Goal: Transaction & Acquisition: Purchase product/service

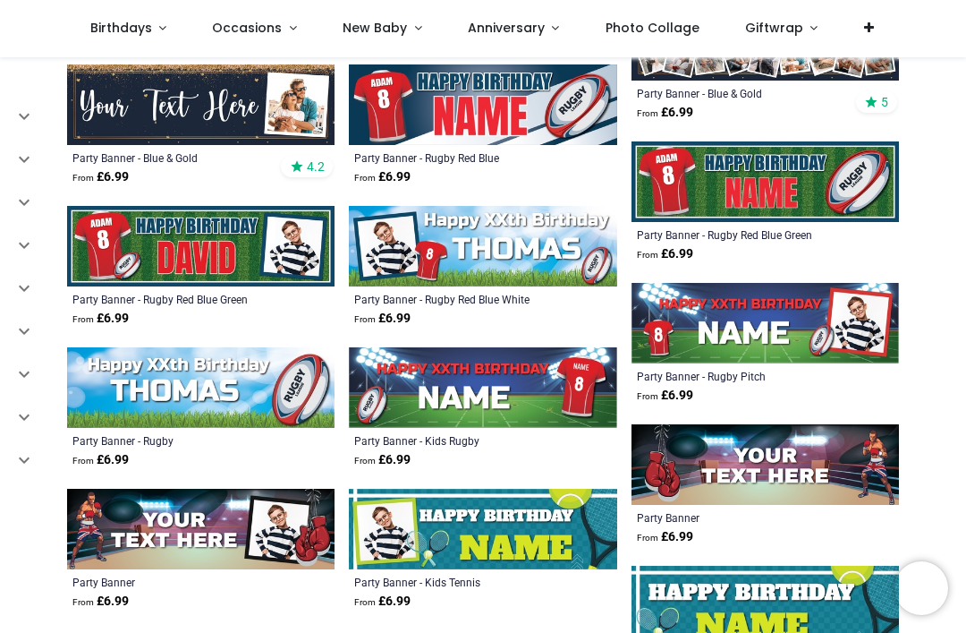
scroll to position [3708, 0]
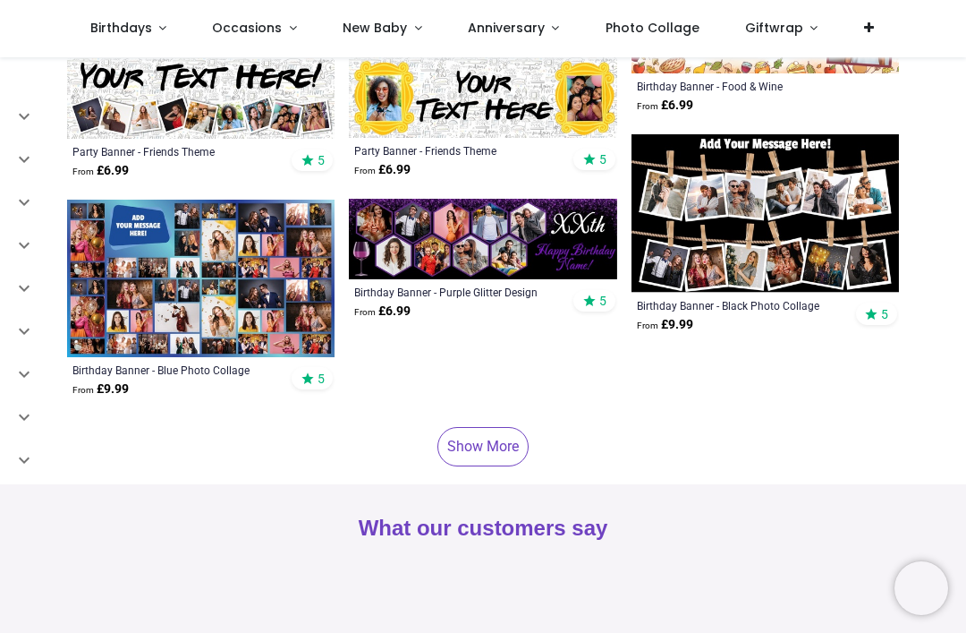
scroll to position [6683, 0]
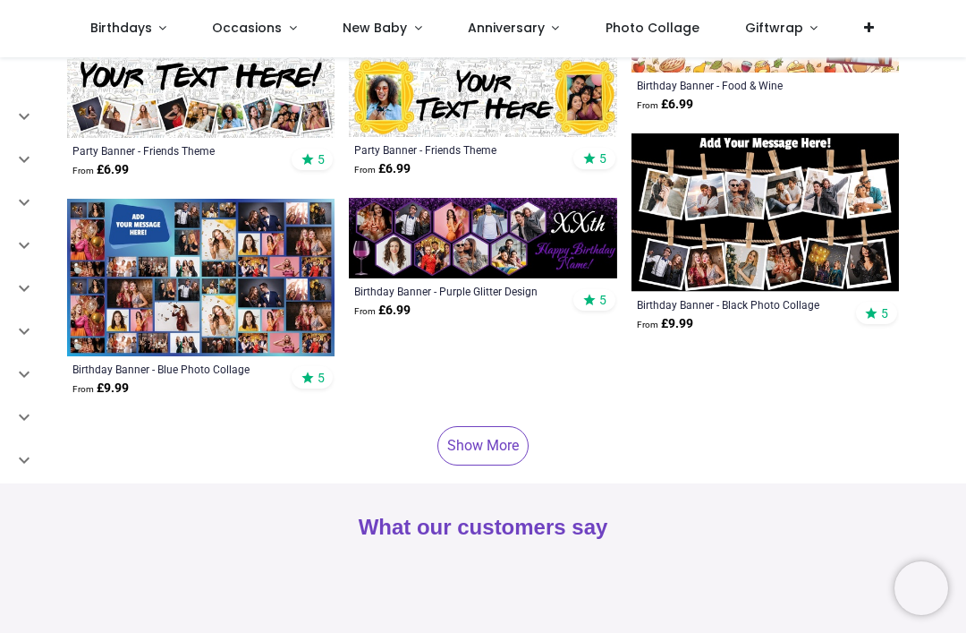
click at [485, 443] on link "Show More" at bounding box center [482, 445] width 91 height 39
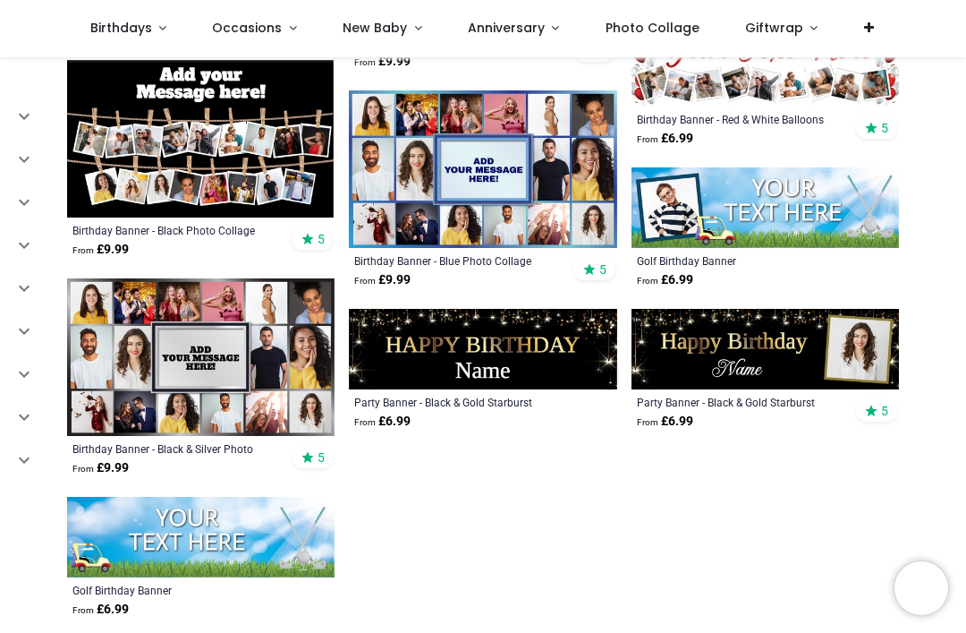
scroll to position [8153, 0]
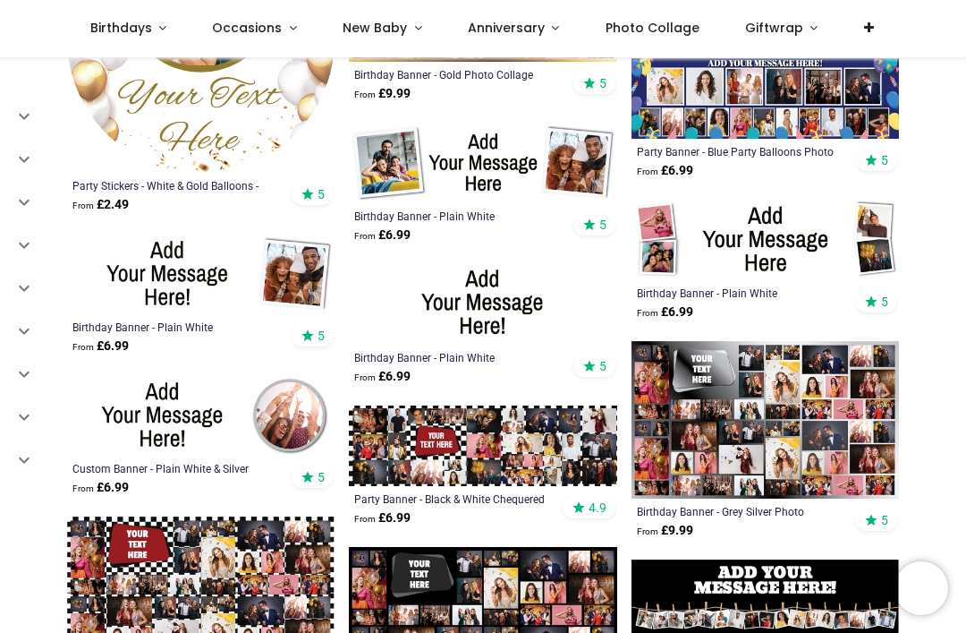
scroll to position [7236, 0]
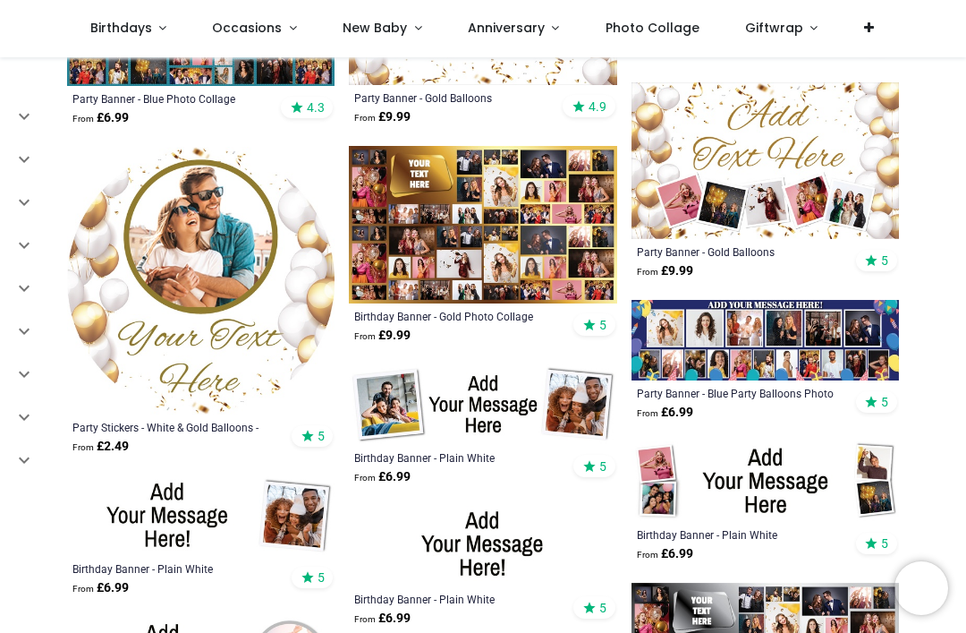
click at [286, 30] on link "Occasions" at bounding box center [255, 28] width 131 height 57
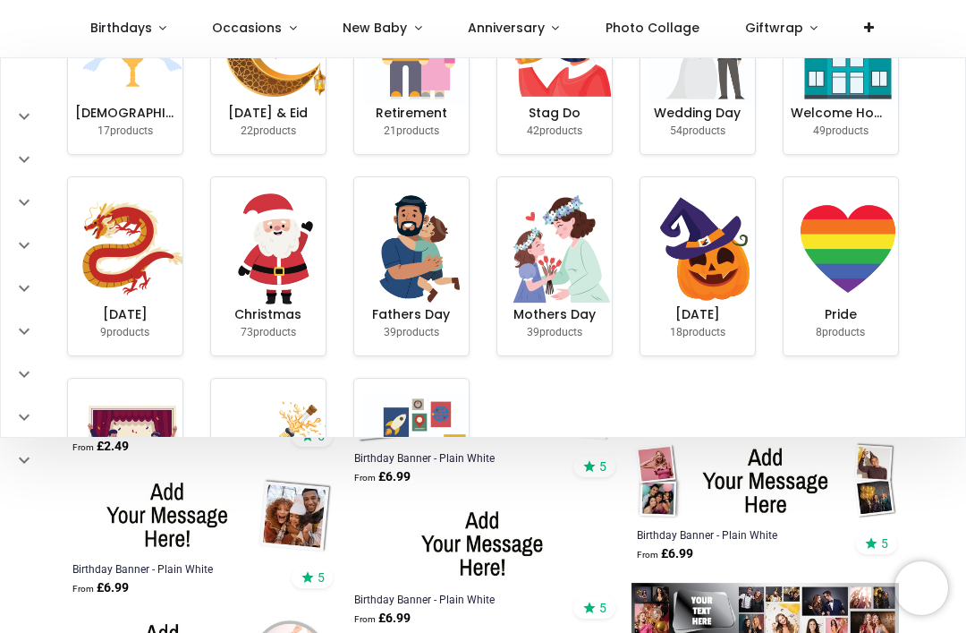
scroll to position [305, 0]
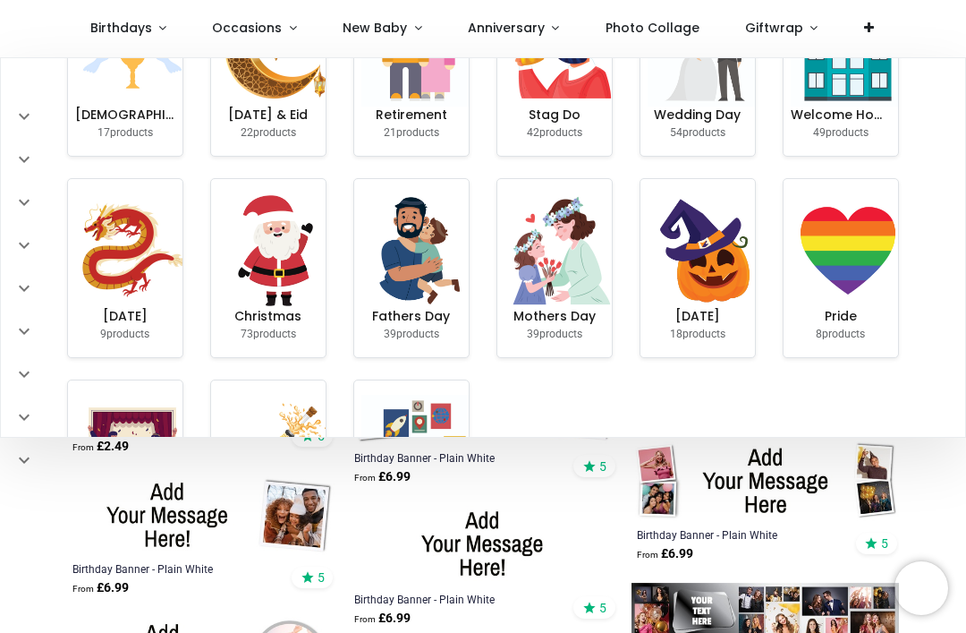
click at [852, 281] on img at bounding box center [848, 250] width 115 height 115
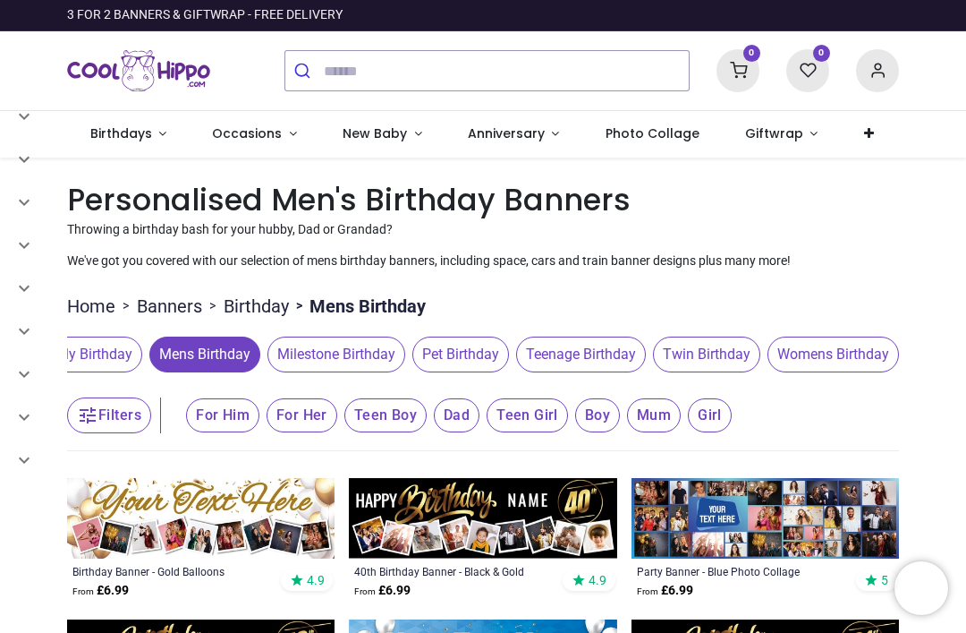
click at [540, 138] on link "Anniversary" at bounding box center [514, 134] width 138 height 47
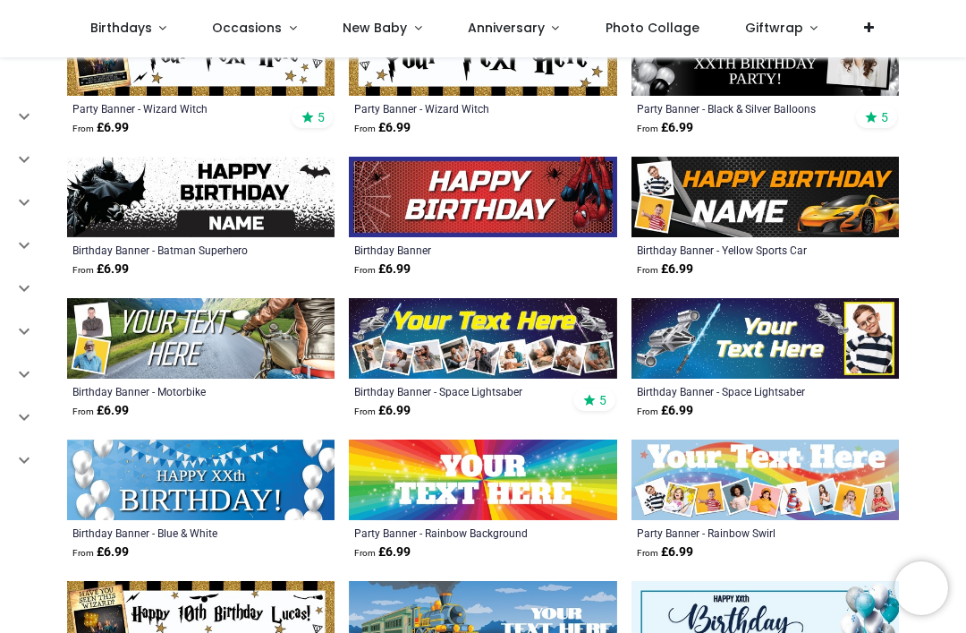
scroll to position [1507, 0]
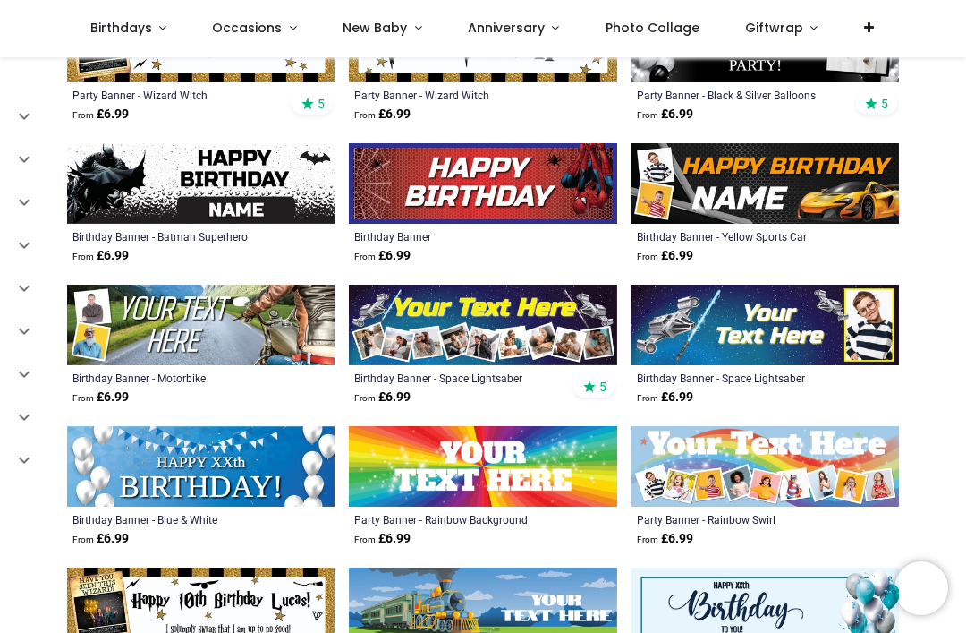
click at [512, 479] on img at bounding box center [482, 466] width 267 height 81
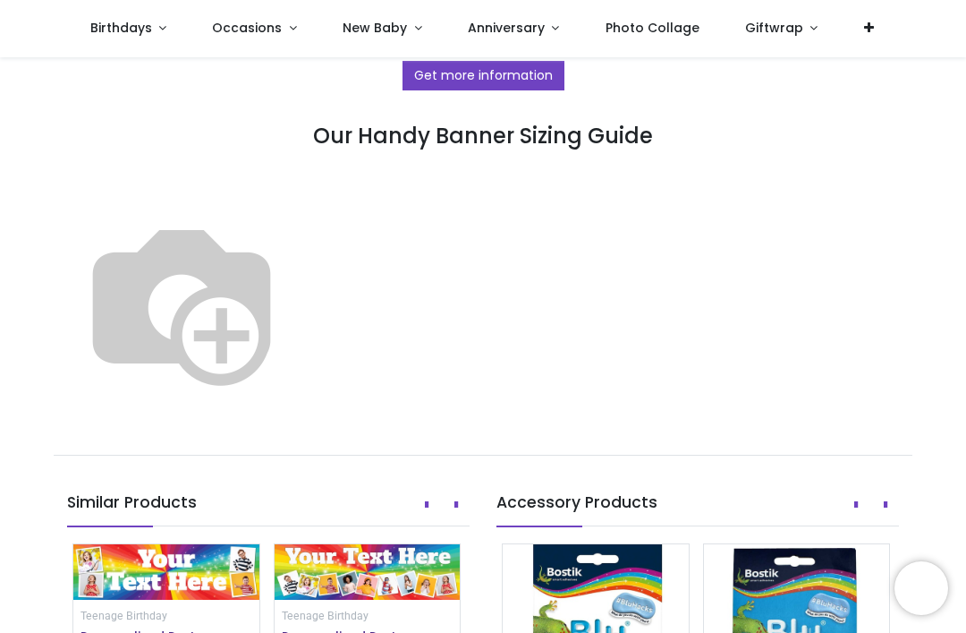
scroll to position [996, 0]
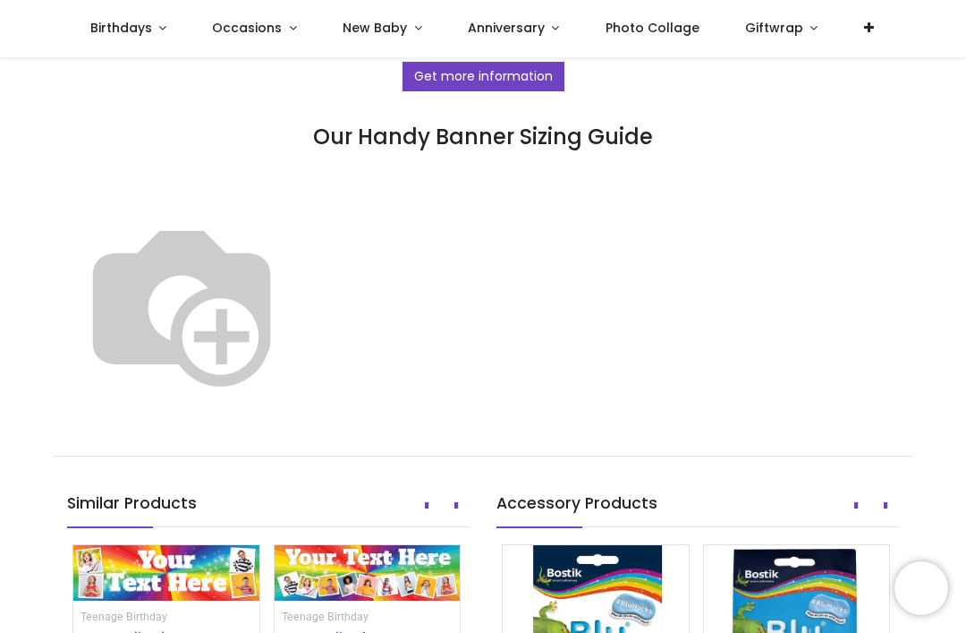
click at [296, 256] on img at bounding box center [181, 302] width 229 height 229
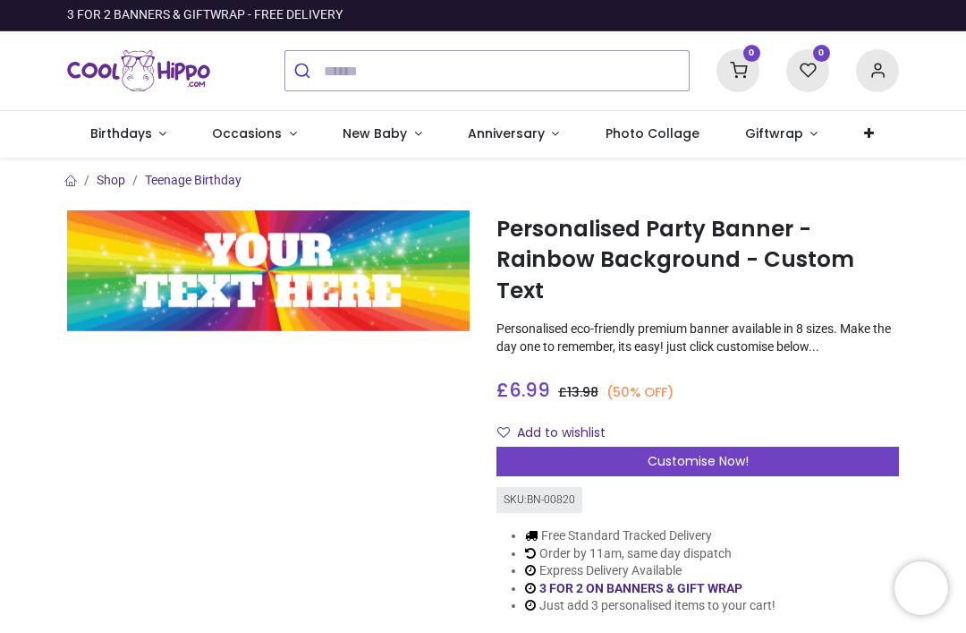
scroll to position [0, 0]
click at [690, 452] on span "Customise Now!" at bounding box center [698, 461] width 101 height 18
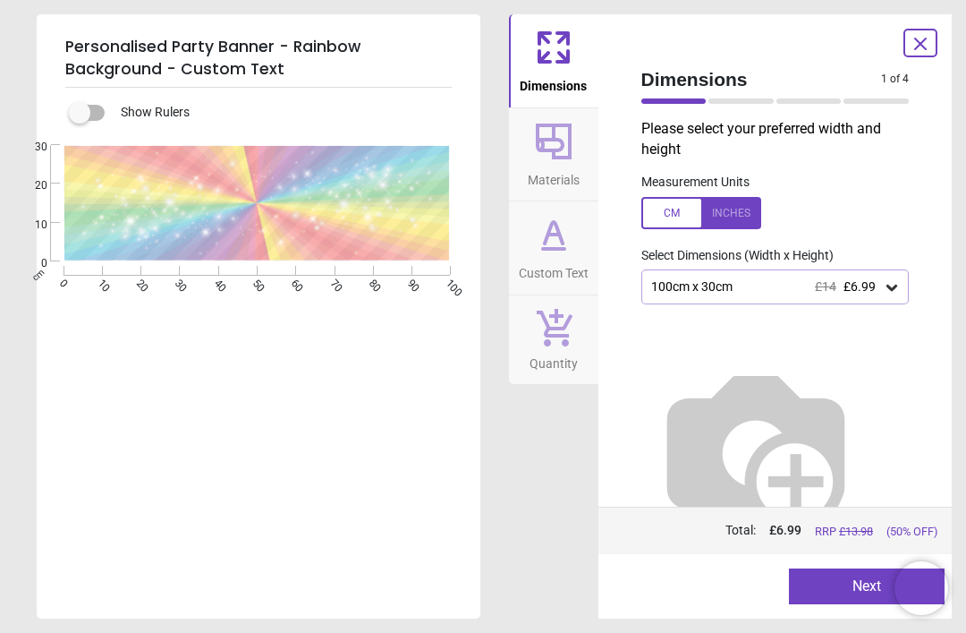
click at [904, 286] on div "100cm x 30cm £14 £6.99" at bounding box center [775, 286] width 268 height 34
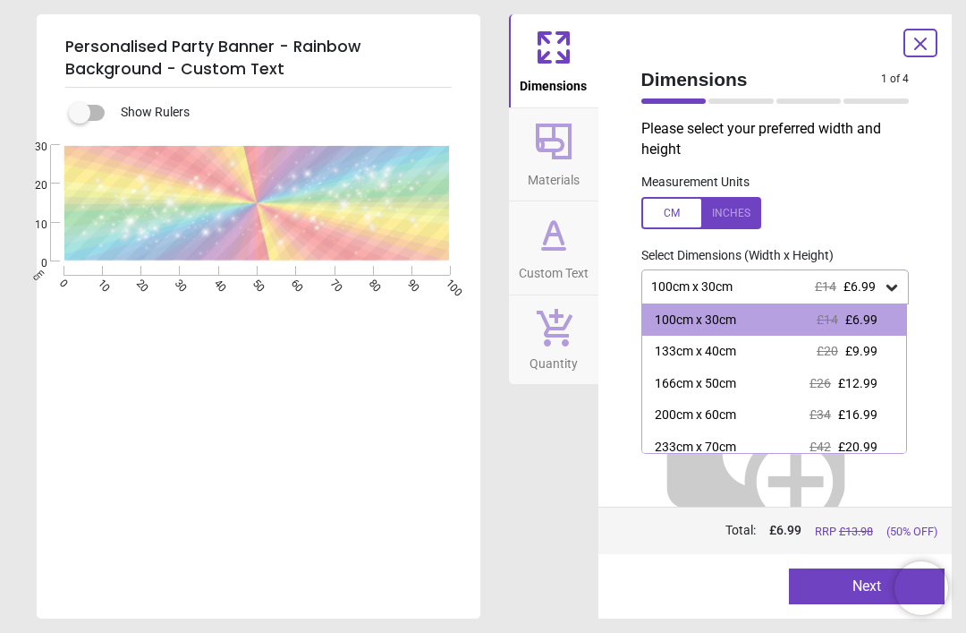
click at [745, 418] on div "200cm x 60cm £34 £16.99" at bounding box center [774, 415] width 265 height 32
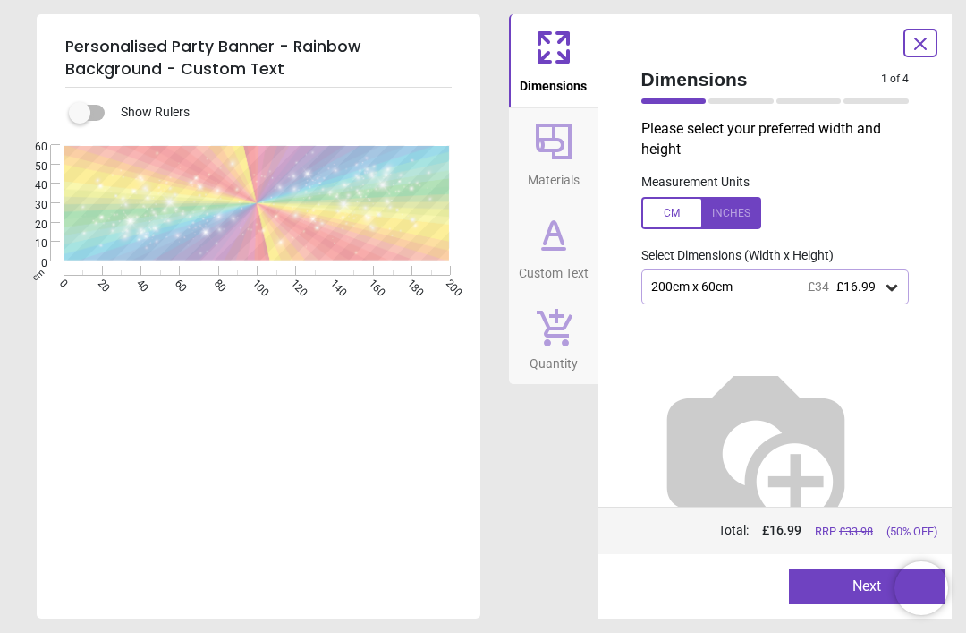
click at [843, 582] on button "Next" at bounding box center [867, 586] width 156 height 36
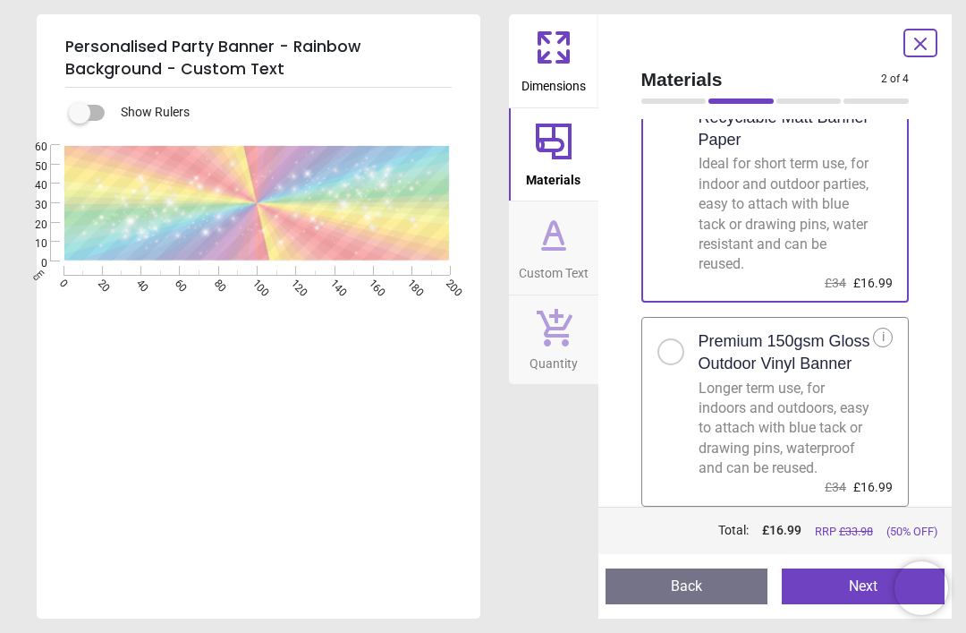
scroll to position [83, 0]
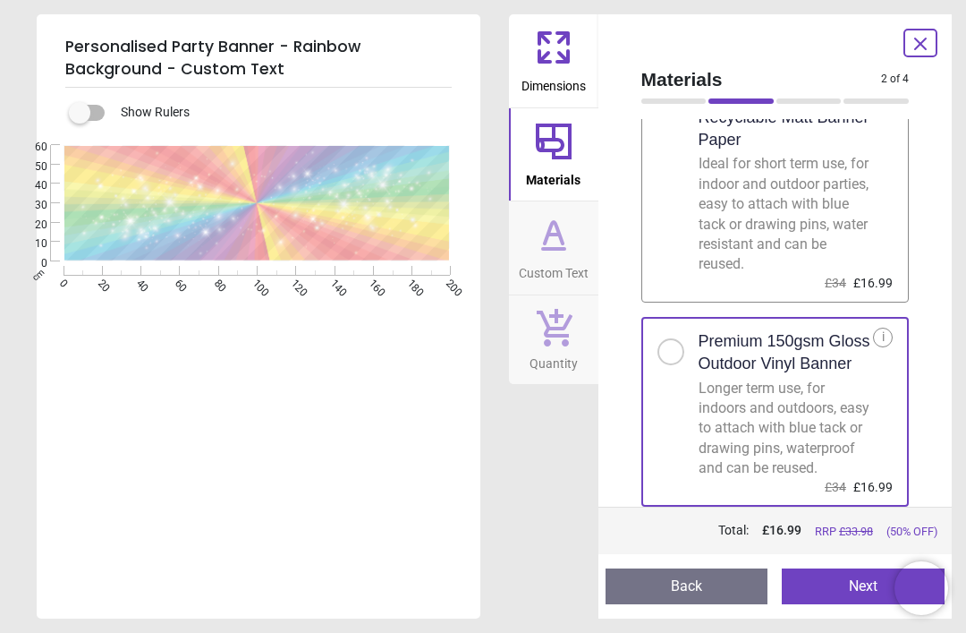
scroll to position [96, 0]
click at [847, 581] on button "Next" at bounding box center [863, 586] width 163 height 36
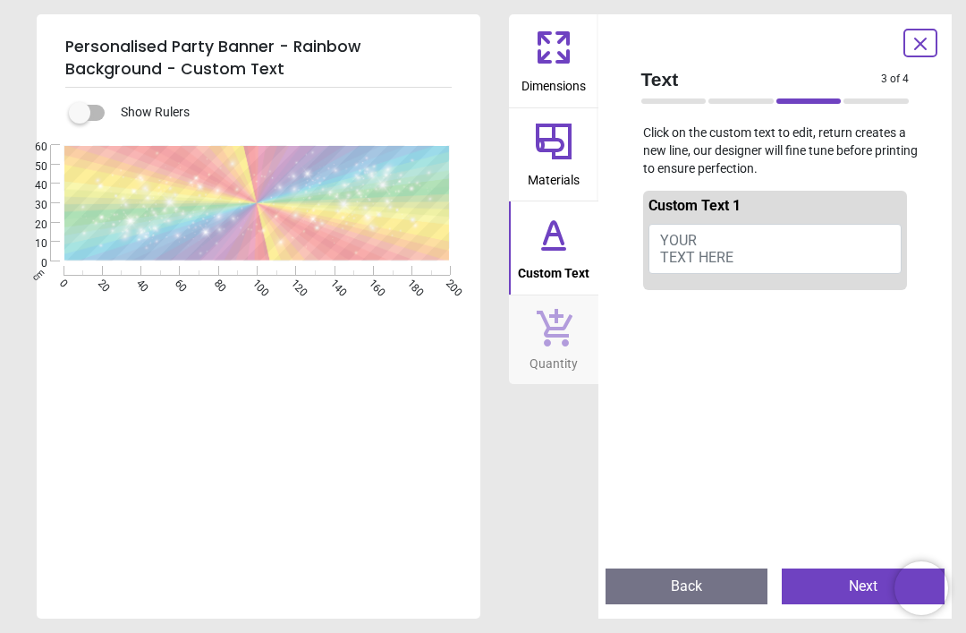
click at [707, 254] on span "YOUR TEXT HERE" at bounding box center [696, 249] width 73 height 34
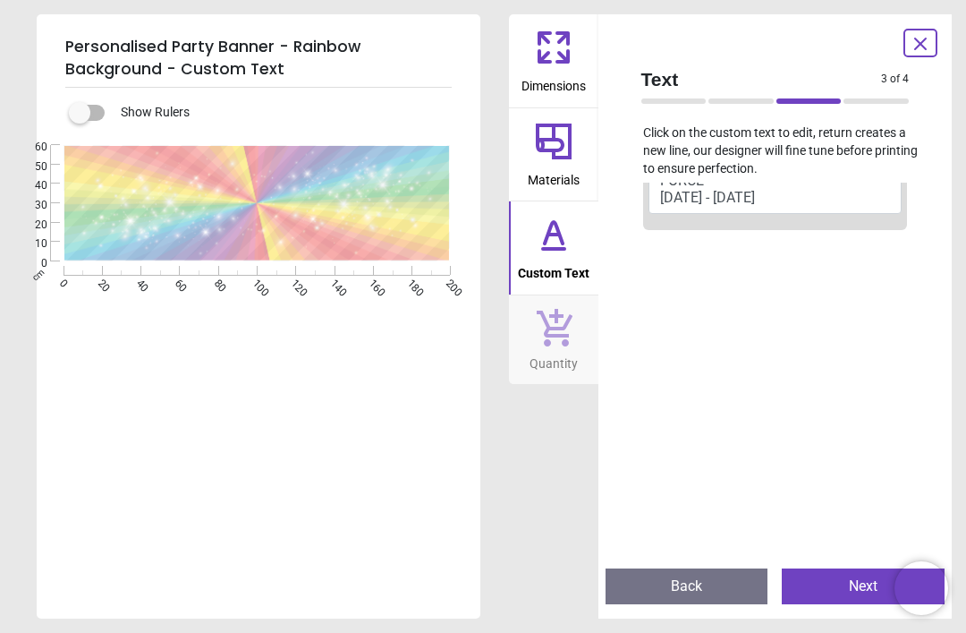
scroll to position [82, 0]
type textarea "**********"
click at [864, 587] on button "Next" at bounding box center [863, 586] width 163 height 36
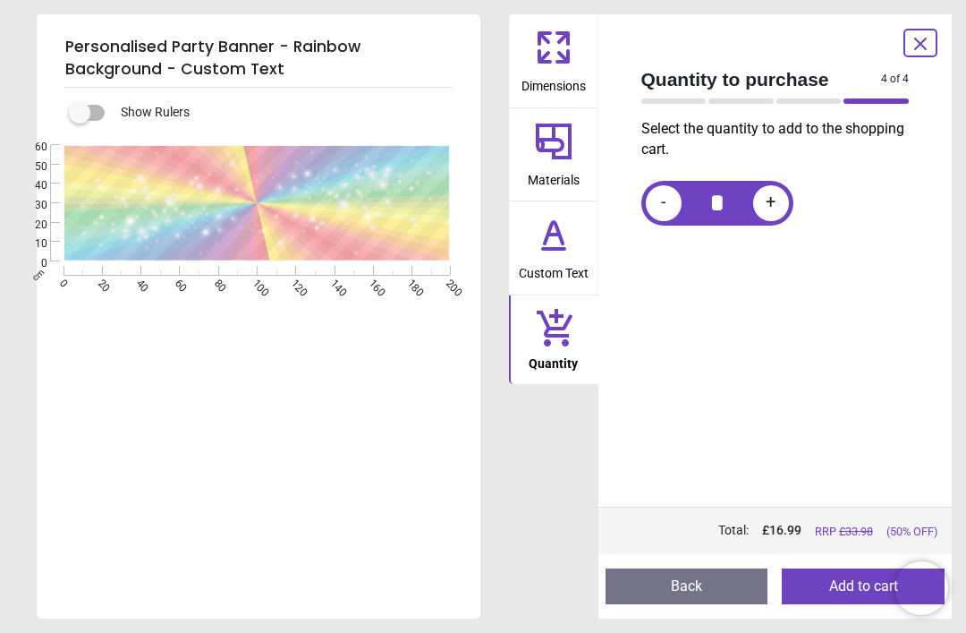
click at [865, 307] on div "Select the quantity to add to the shopping cart. - * +" at bounding box center [775, 312] width 297 height 387
click at [774, 196] on span "+" at bounding box center [771, 203] width 10 height 22
click at [779, 203] on div "+" at bounding box center [771, 203] width 36 height 36
type input "*"
click at [841, 590] on button "Add to cart" at bounding box center [863, 586] width 163 height 36
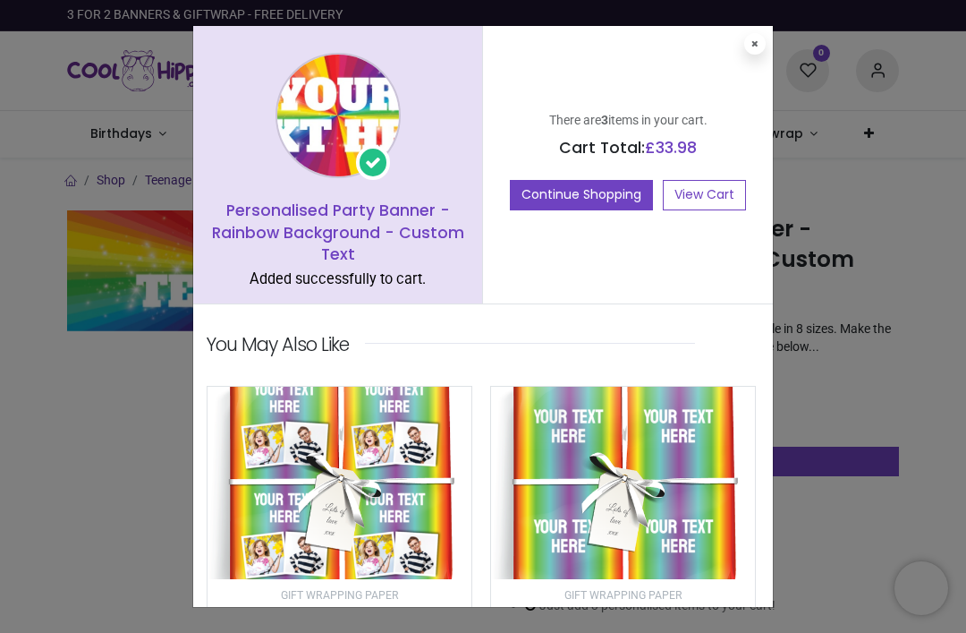
click at [719, 198] on link "View Cart" at bounding box center [704, 195] width 83 height 30
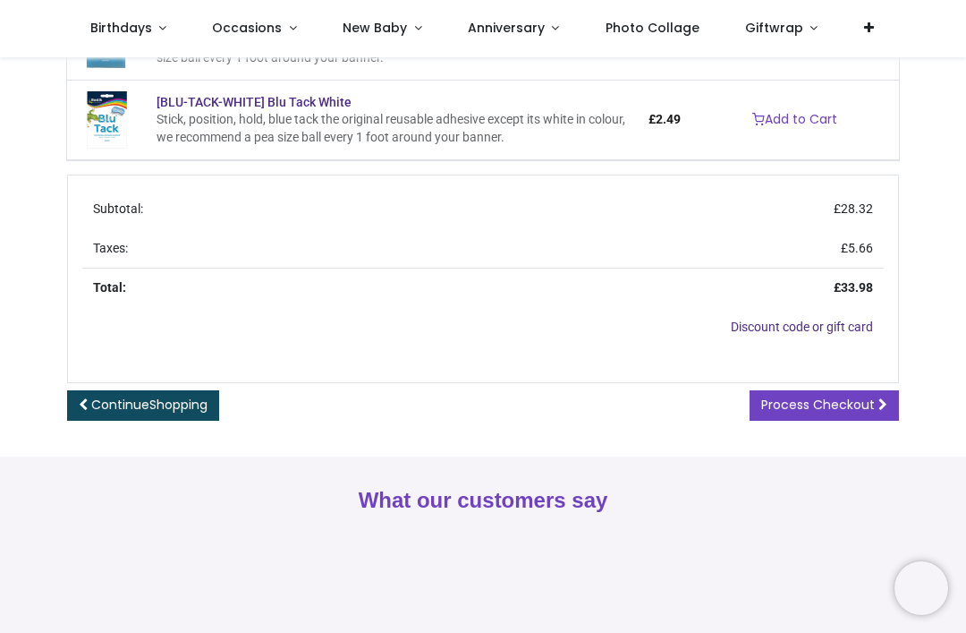
scroll to position [587, 0]
click at [839, 401] on span "Process Checkout" at bounding box center [818, 404] width 114 height 18
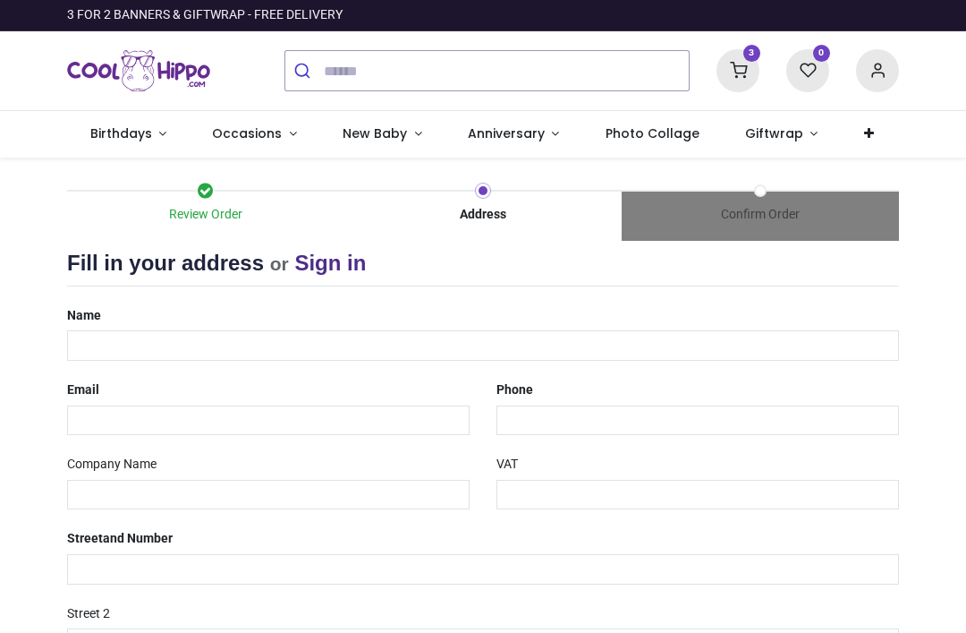
select select "***"
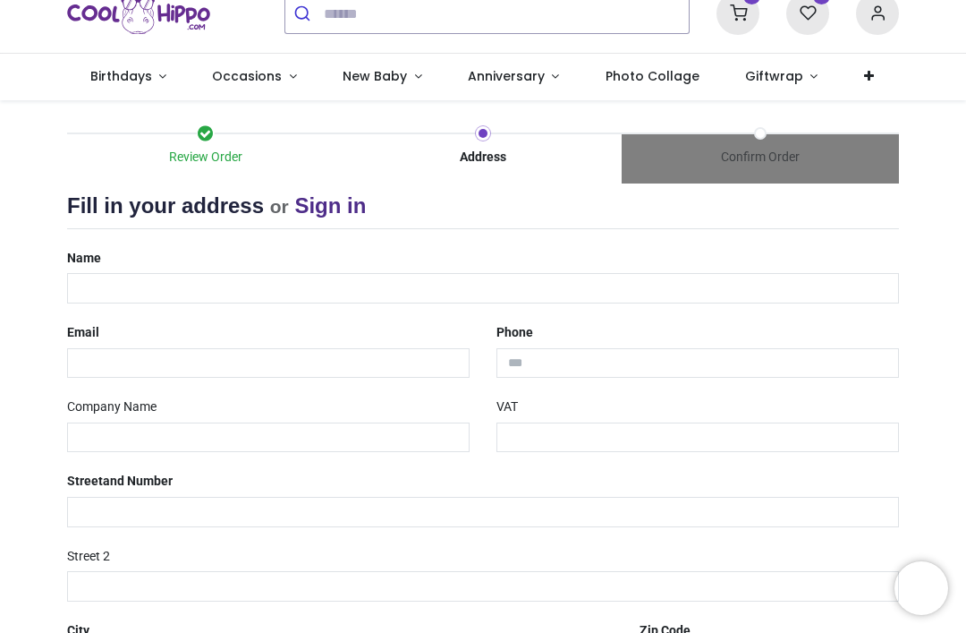
scroll to position [55, 0]
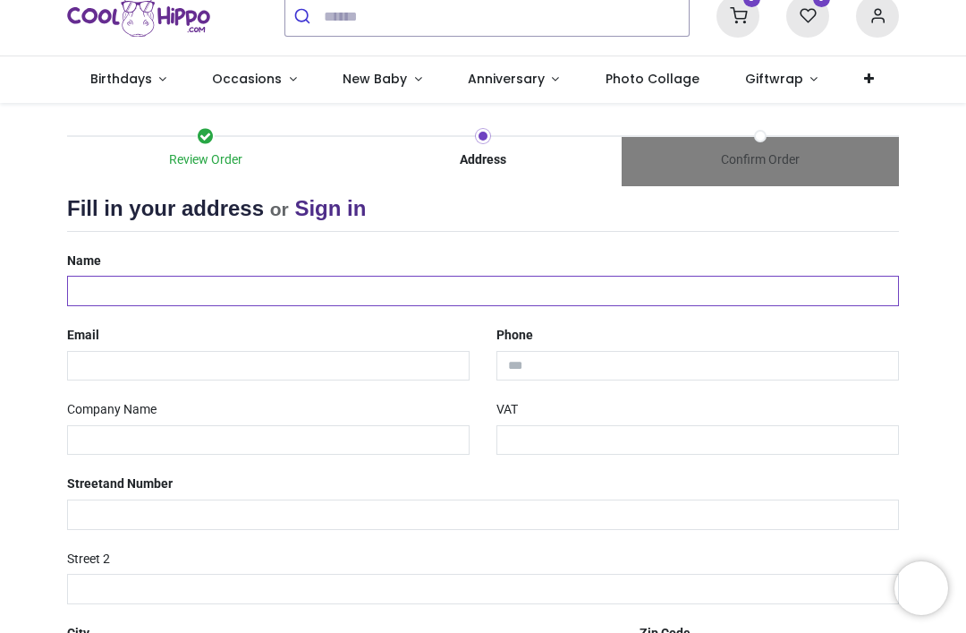
click at [132, 296] on input "text" at bounding box center [483, 291] width 832 height 30
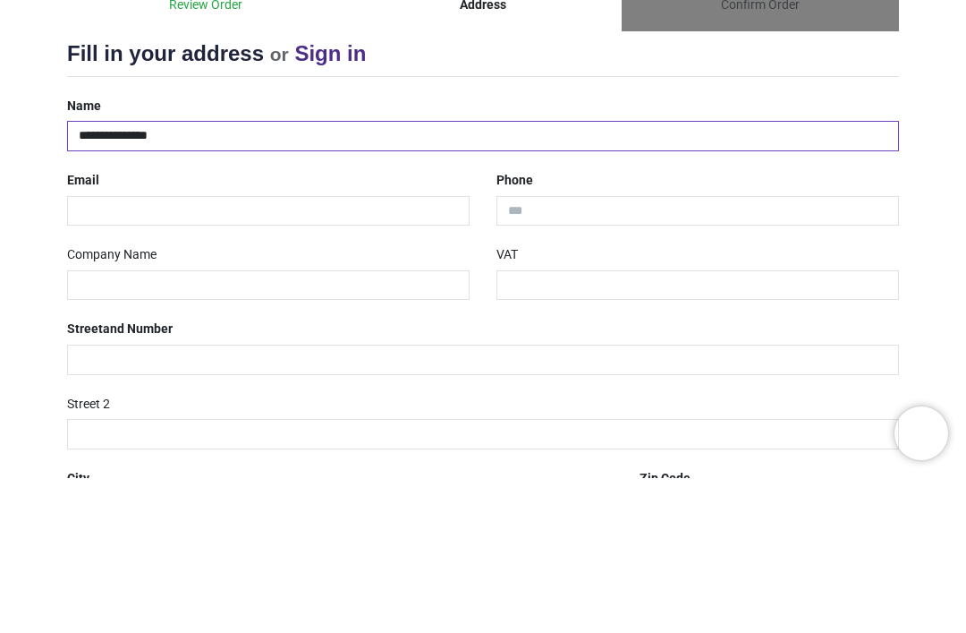
type input "**********"
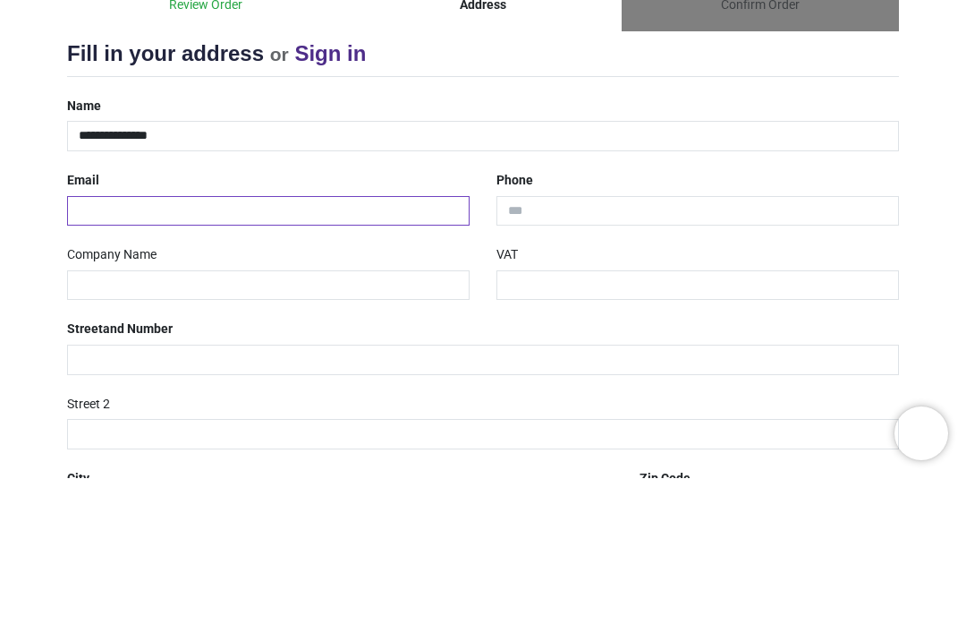
click at [135, 351] on input "email" at bounding box center [268, 366] width 403 height 30
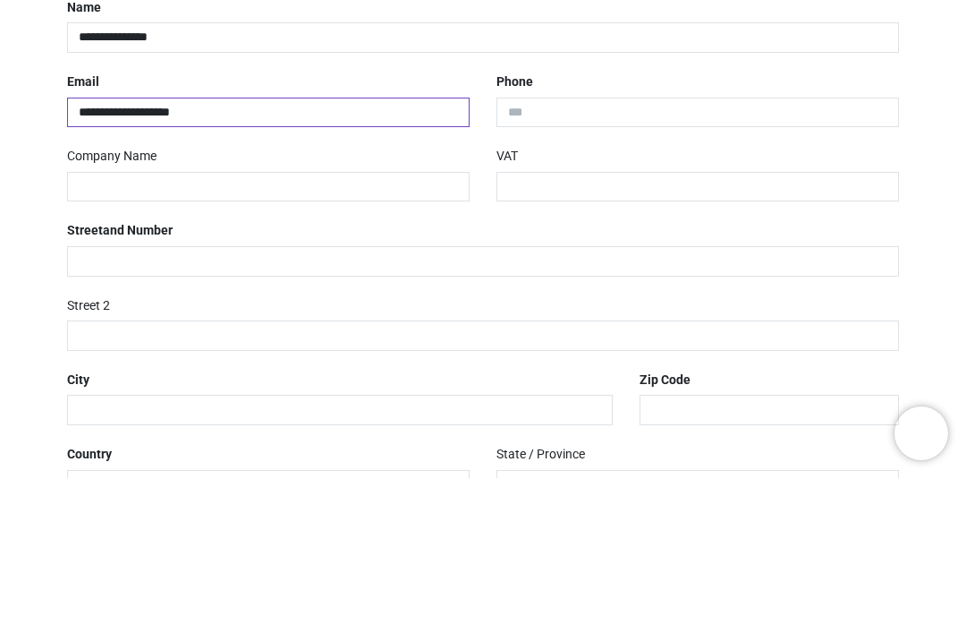
scroll to position [139, 0]
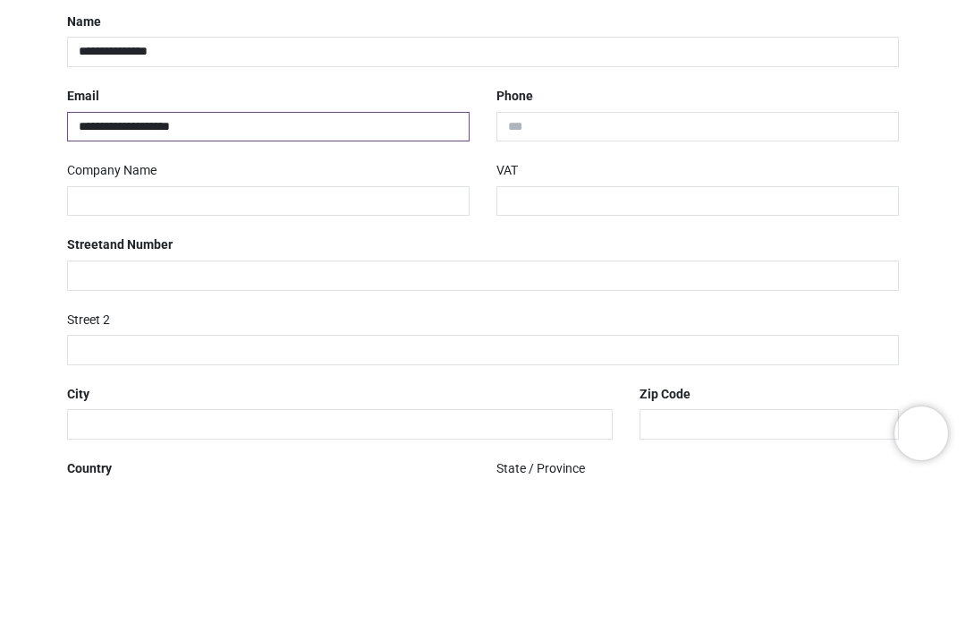
type input "**********"
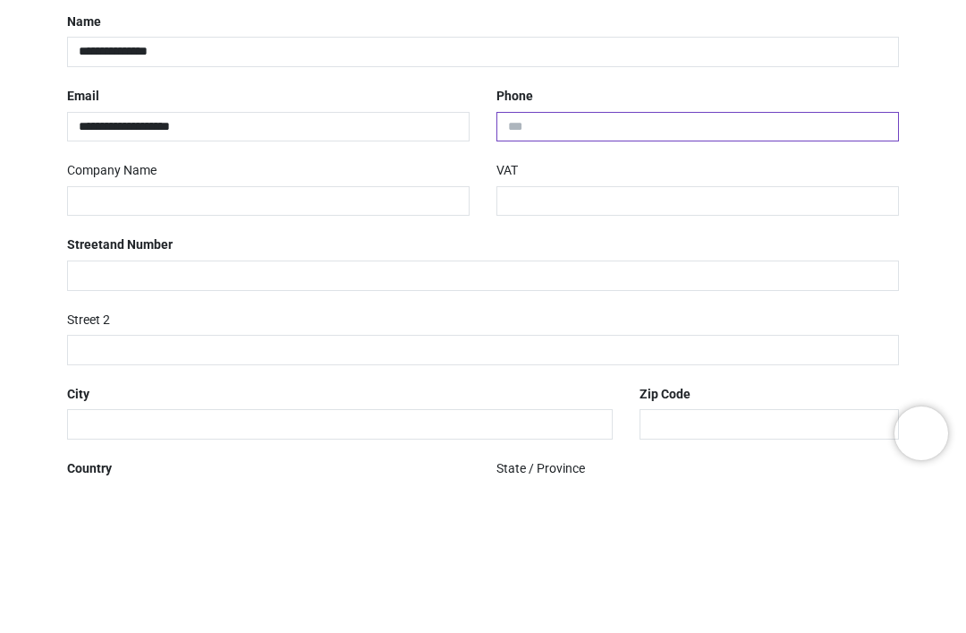
click at [554, 267] on input "tel" at bounding box center [698, 282] width 403 height 30
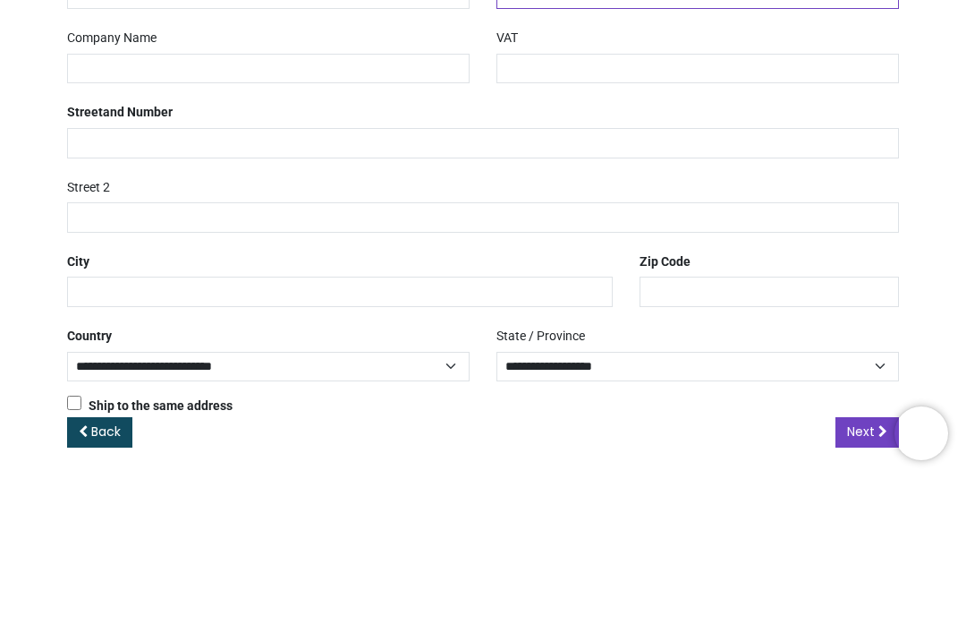
scroll to position [270, 0]
type input "**********"
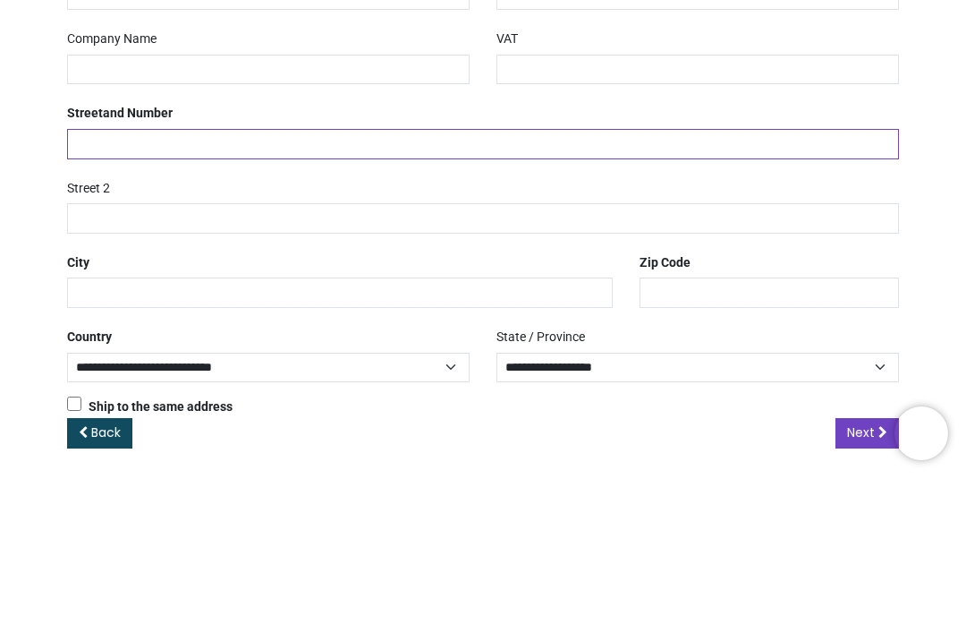
click at [154, 284] on input "text" at bounding box center [483, 299] width 832 height 30
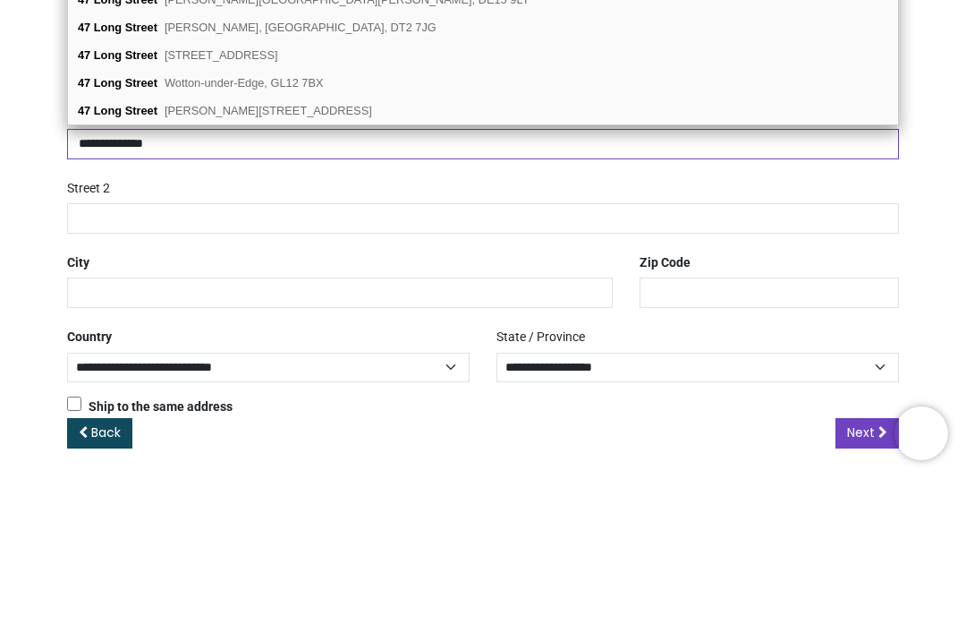
type input "**********"
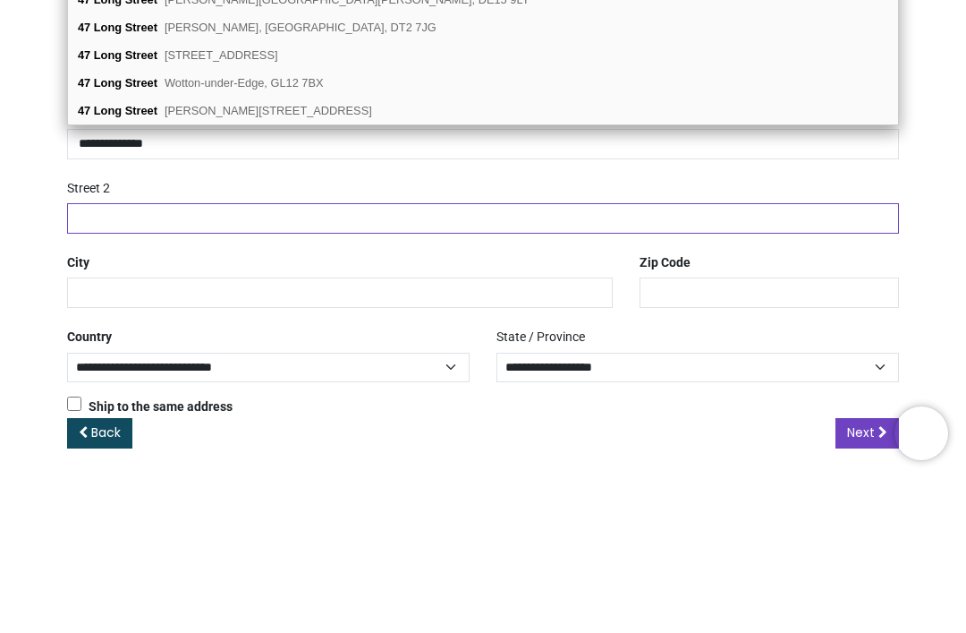
click at [132, 358] on input "text" at bounding box center [483, 373] width 832 height 30
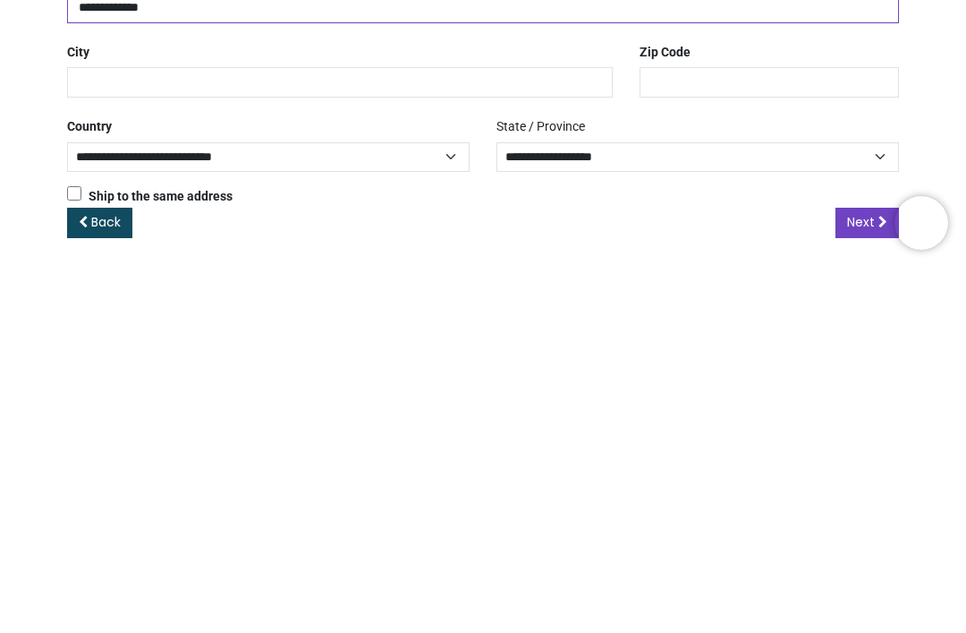
type input "**********"
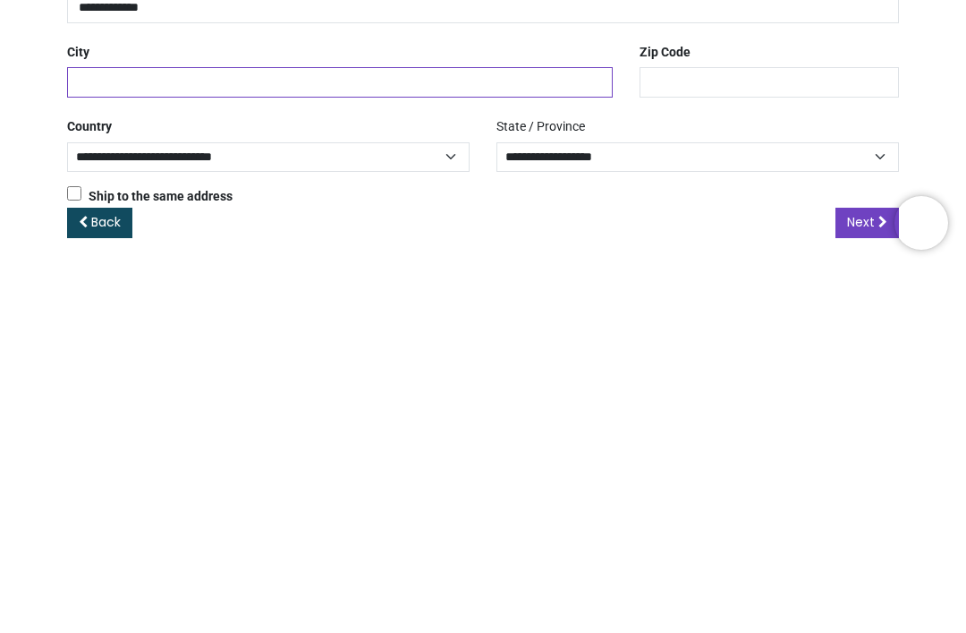
click at [153, 432] on input "text" at bounding box center [340, 447] width 546 height 30
type input "********"
click at [870, 578] on span "Next" at bounding box center [861, 587] width 28 height 18
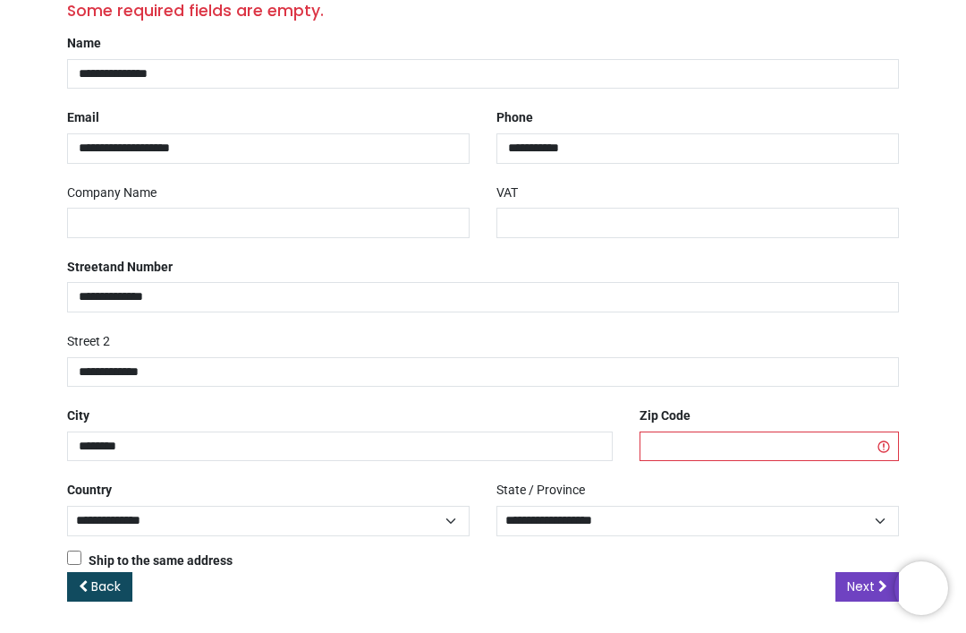
scroll to position [299, 0]
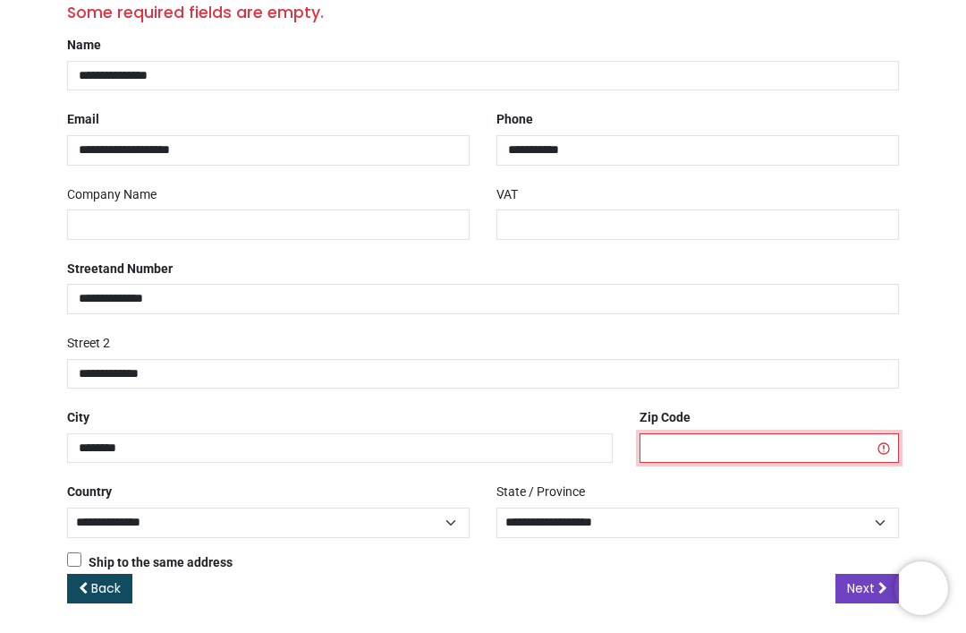
click at [682, 441] on input "text" at bounding box center [769, 448] width 259 height 30
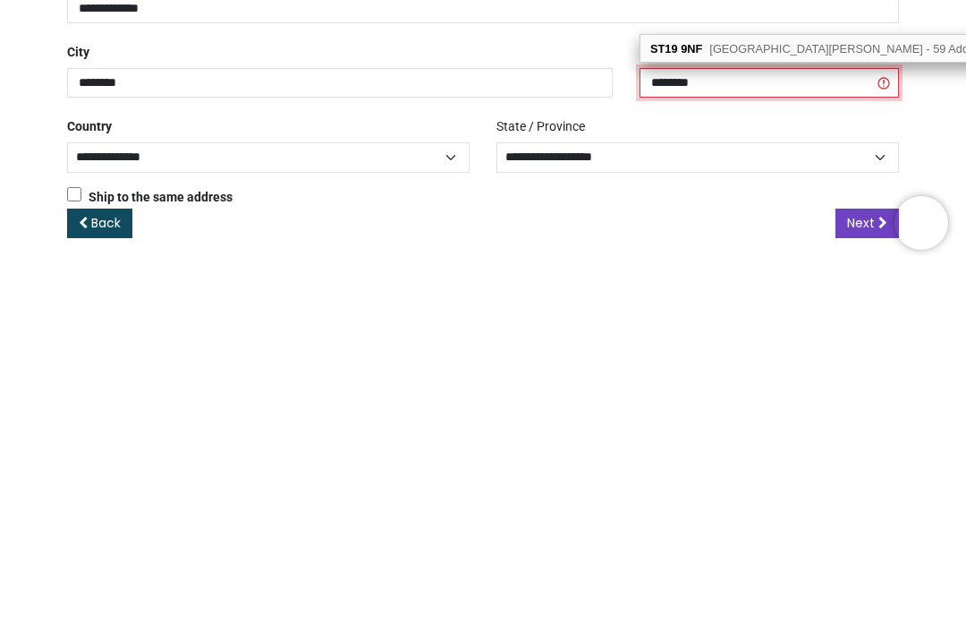
type input "********"
click at [871, 579] on span "Next" at bounding box center [861, 588] width 28 height 18
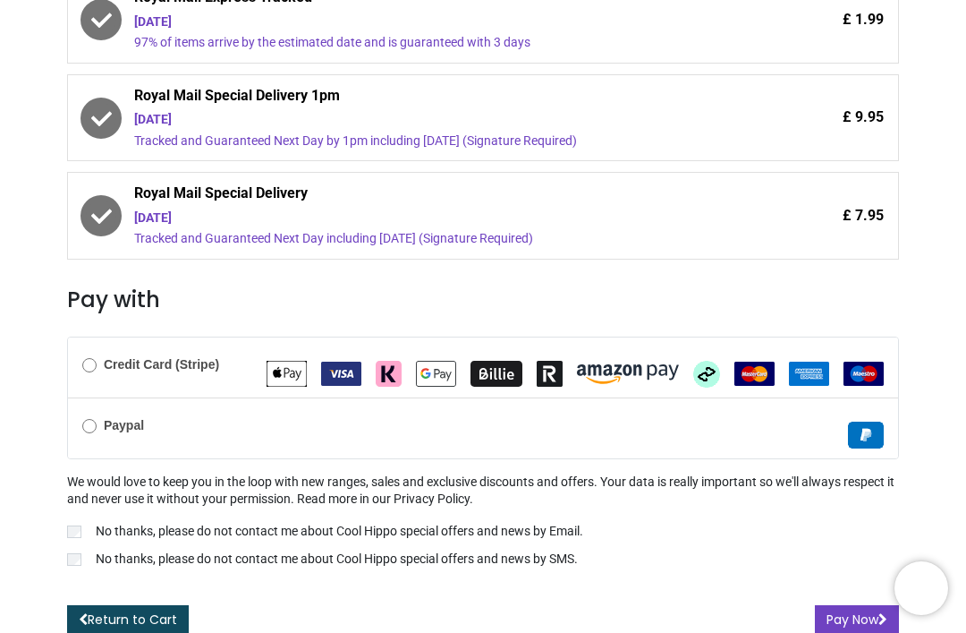
scroll to position [471, 0]
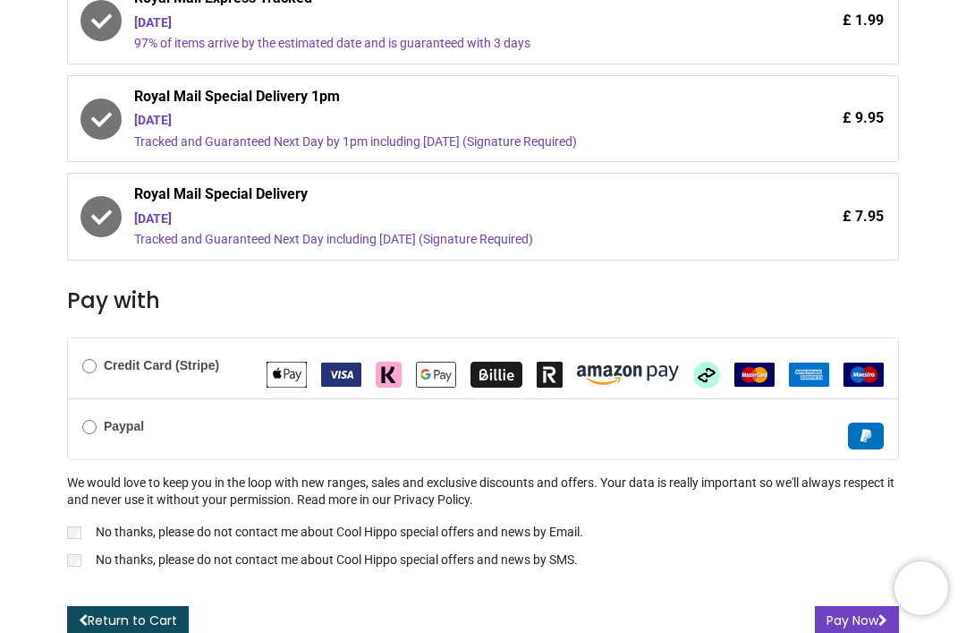
click at [855, 616] on button "Pay Now" at bounding box center [857, 621] width 84 height 30
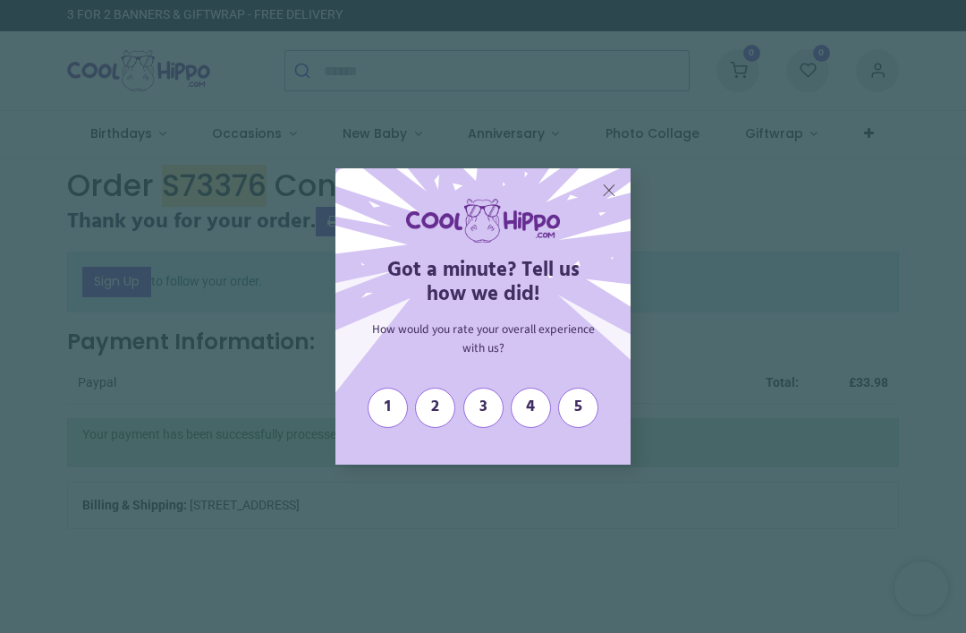
click at [576, 417] on span "5" at bounding box center [578, 407] width 25 height 20
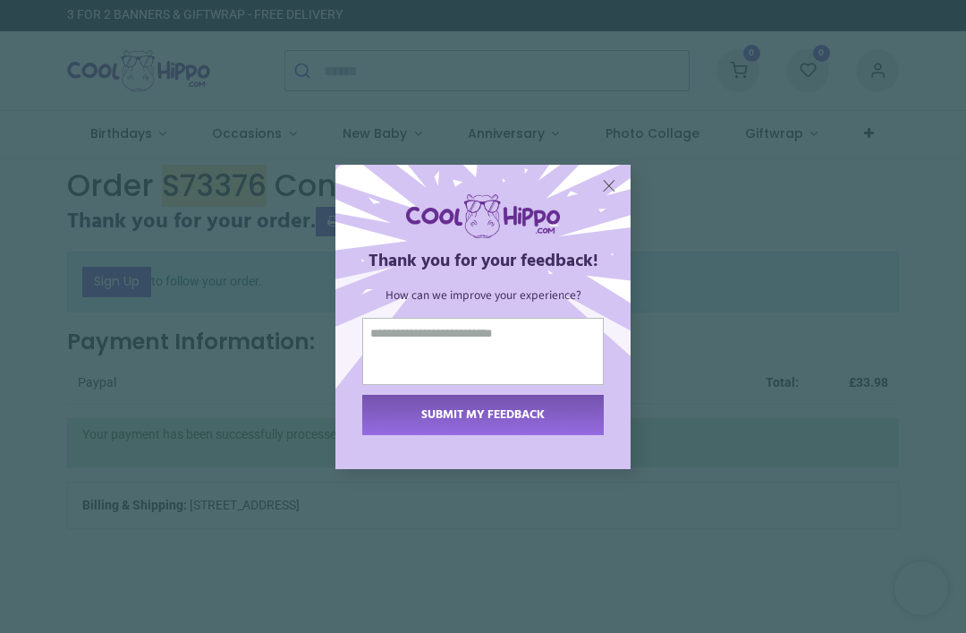
click at [407, 378] on textarea at bounding box center [483, 351] width 242 height 67
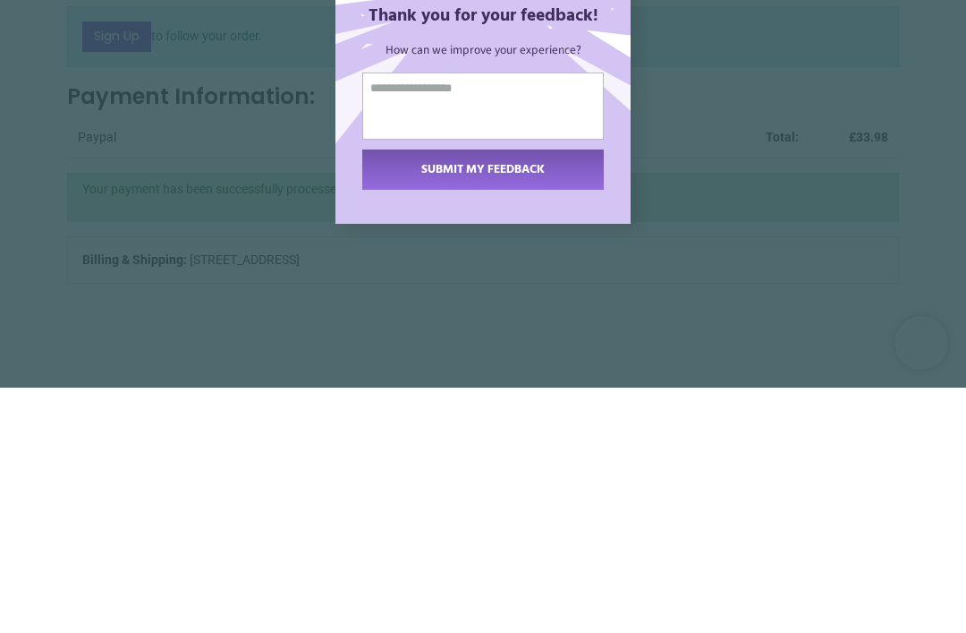
type textarea "**********"
click at [511, 405] on span "SUBMIT MY FEEDBACK" at bounding box center [482, 414] width 123 height 19
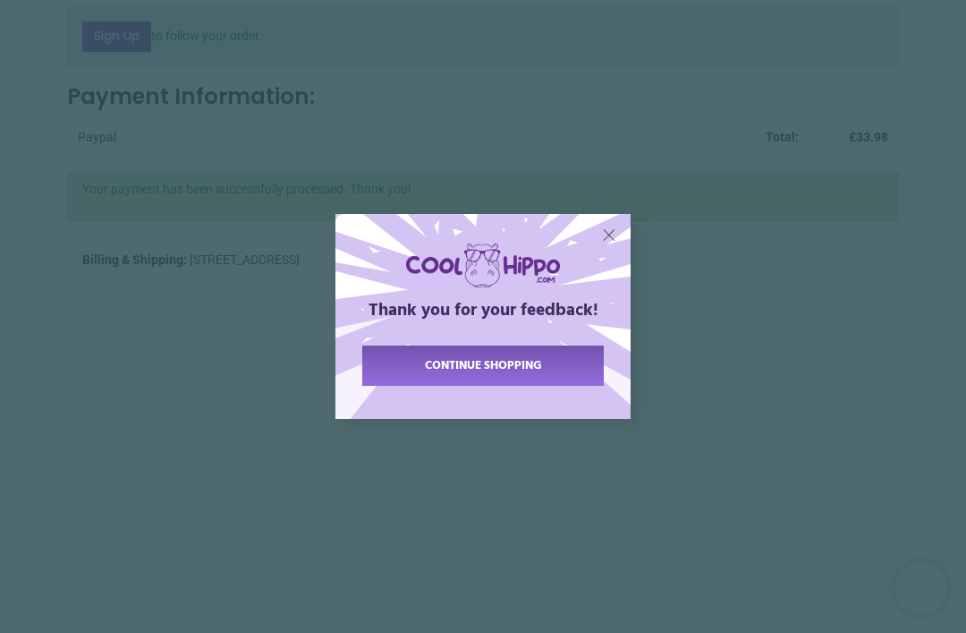
click at [496, 375] on span "continue shopping" at bounding box center [483, 365] width 117 height 19
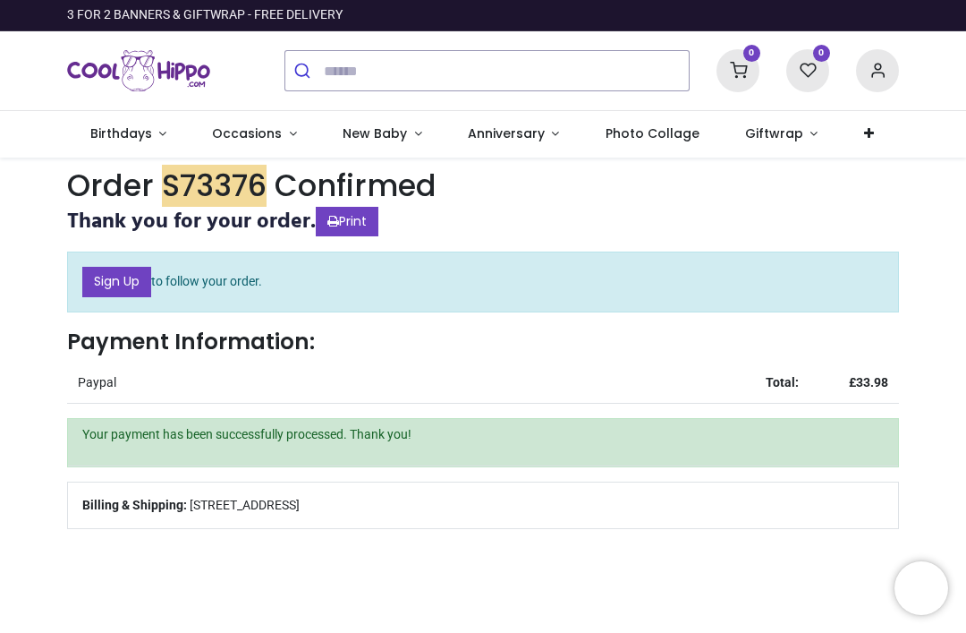
click at [369, 217] on link "Print" at bounding box center [347, 222] width 63 height 30
